Goal: Task Accomplishment & Management: Complete application form

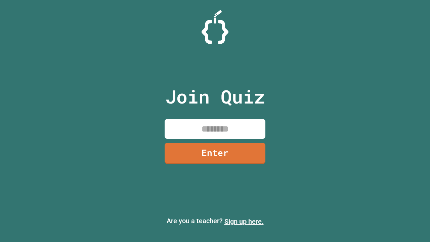
click at [244, 221] on link "Sign up here." at bounding box center [243, 221] width 39 height 8
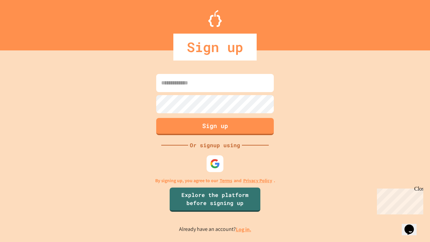
click at [244, 229] on link "Log in." at bounding box center [243, 229] width 15 height 7
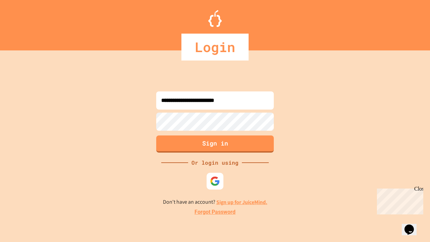
type input "**********"
